Goal: Transaction & Acquisition: Download file/media

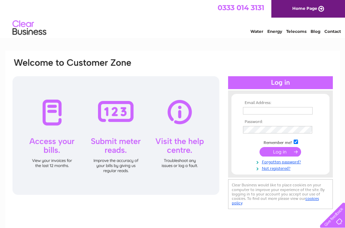
type input "pjdurcan@yahoo.com"
click at [279, 152] on input "submit" at bounding box center [281, 151] width 42 height 9
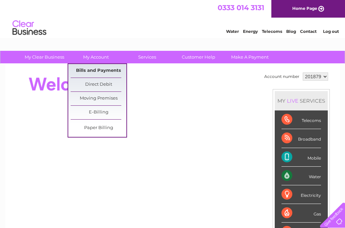
click at [107, 69] on link "Bills and Payments" at bounding box center [99, 71] width 56 height 14
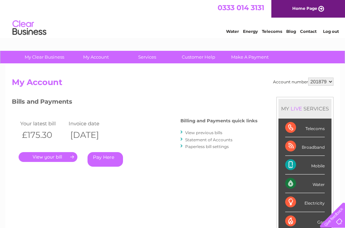
click at [57, 157] on link "." at bounding box center [48, 157] width 59 height 10
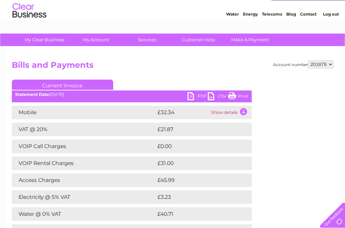
scroll to position [34, 0]
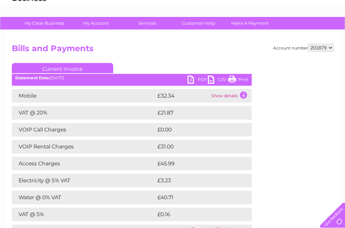
click at [229, 96] on td "Show details" at bounding box center [231, 96] width 42 height 14
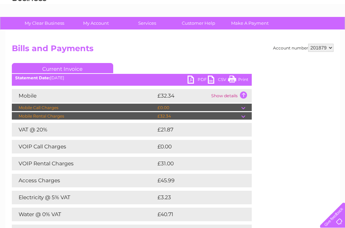
click at [260, 120] on div "Account number 201879 Bills and Payments Current Invoice PDF CSV Print" at bounding box center [173, 156] width 322 height 224
click at [244, 116] on td at bounding box center [246, 116] width 10 height 8
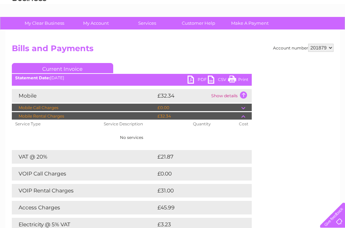
click at [258, 124] on div "Account number 201879 Bills and Payments Current Invoice PDF CSV Print" at bounding box center [173, 169] width 322 height 250
click at [243, 116] on td at bounding box center [246, 116] width 10 height 8
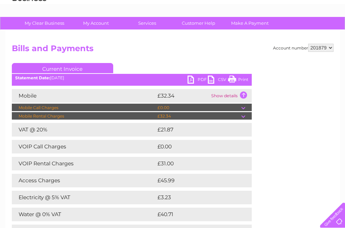
click at [210, 80] on link "CSV" at bounding box center [218, 80] width 20 height 10
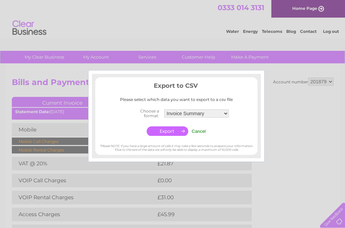
click at [277, 97] on div at bounding box center [172, 114] width 345 height 228
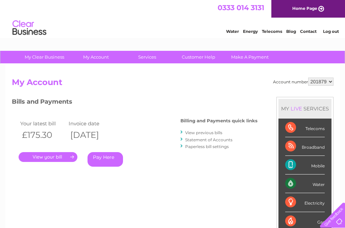
click at [58, 156] on link "." at bounding box center [48, 157] width 59 height 10
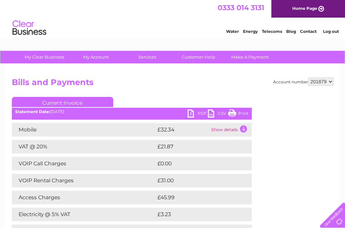
click at [190, 114] on link "PDF" at bounding box center [198, 114] width 20 height 10
